Goal: Check status: Check status

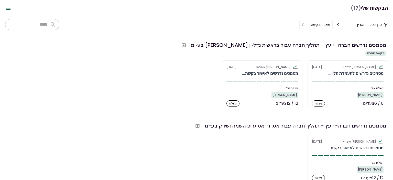
click at [163, 35] on section "מסמכים נדרשים חברה- יועץ - תהליך חברה עבור בראשית נדל~ן [PERSON_NAME] בע~מ בקשה…" at bounding box center [196, 106] width 393 height 147
click at [9, 6] on icon "Open menu" at bounding box center [8, 8] width 6 height 6
click at [9, 9] on icon "Open menu" at bounding box center [8, 8] width 6 height 6
click at [6, 7] on icon "Open menu" at bounding box center [8, 8] width 6 height 6
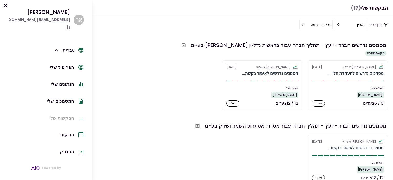
click at [147, 60] on div "מסמכים נדרשים חברה- יועץ - תהליך חברה עבור בראשית נדל~ן [PERSON_NAME] בע~מ בקשה…" at bounding box center [196, 75] width 383 height 70
